Goal: Navigation & Orientation: Find specific page/section

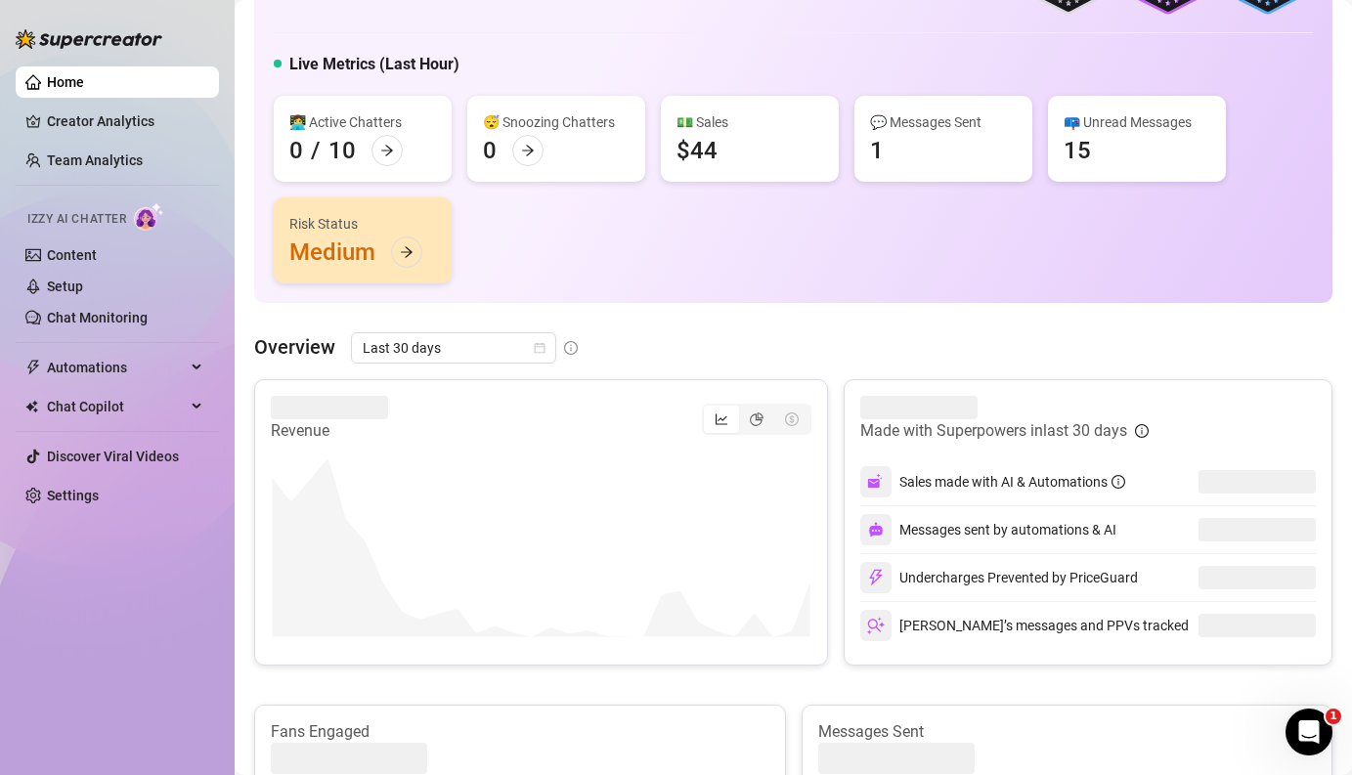
scroll to position [135, 0]
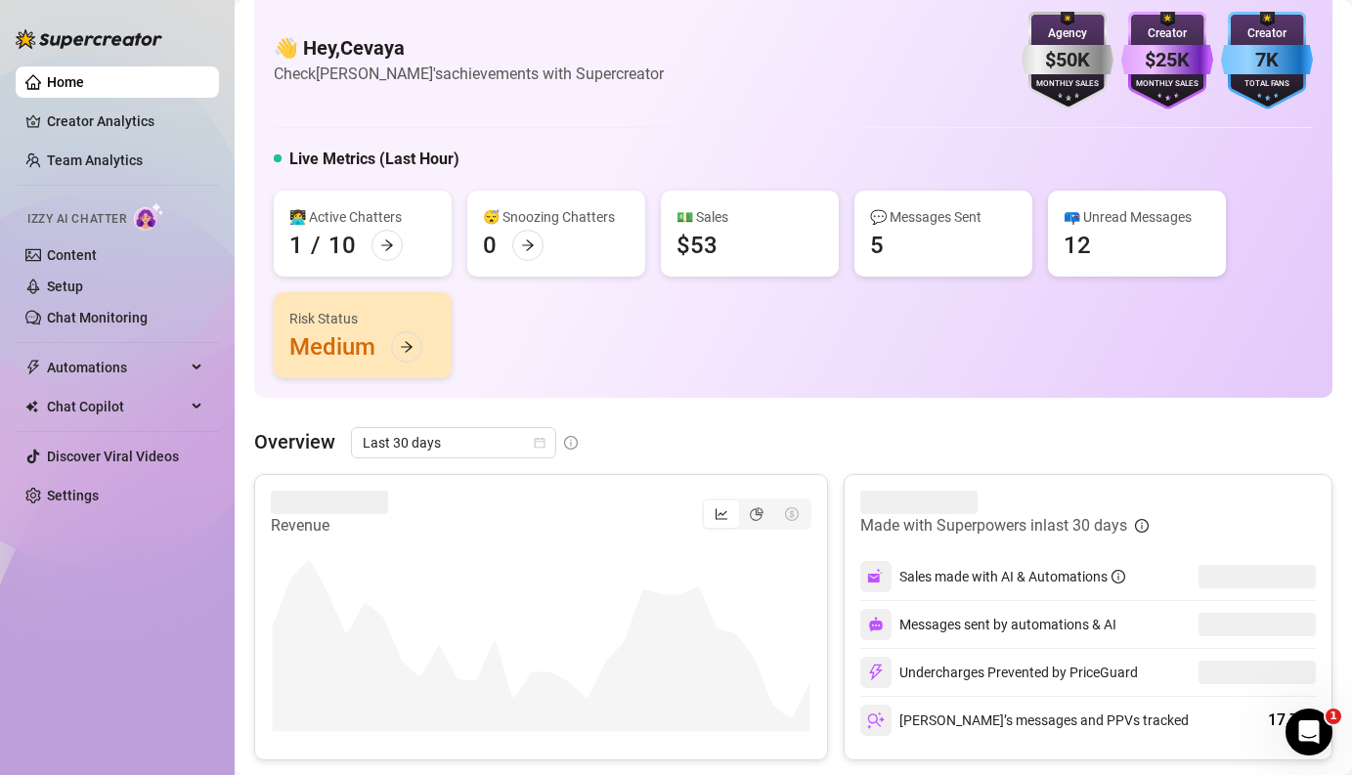
scroll to position [31, 0]
